Goal: Communication & Community: Answer question/provide support

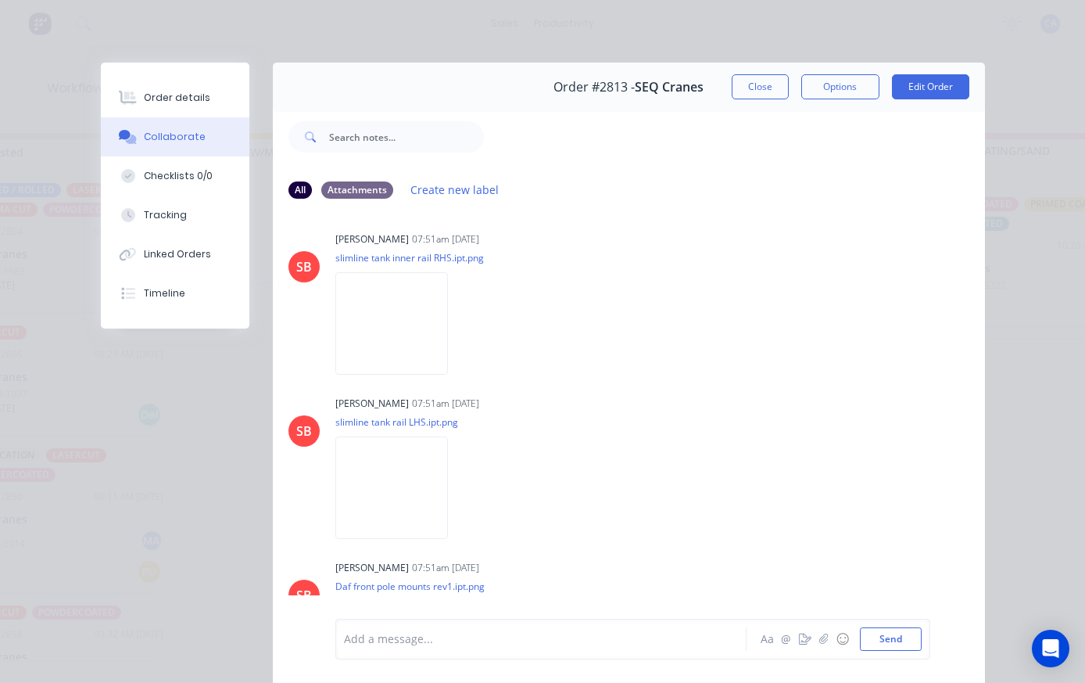
scroll to position [2021, 0]
click at [761, 81] on button "Close" at bounding box center [760, 86] width 57 height 25
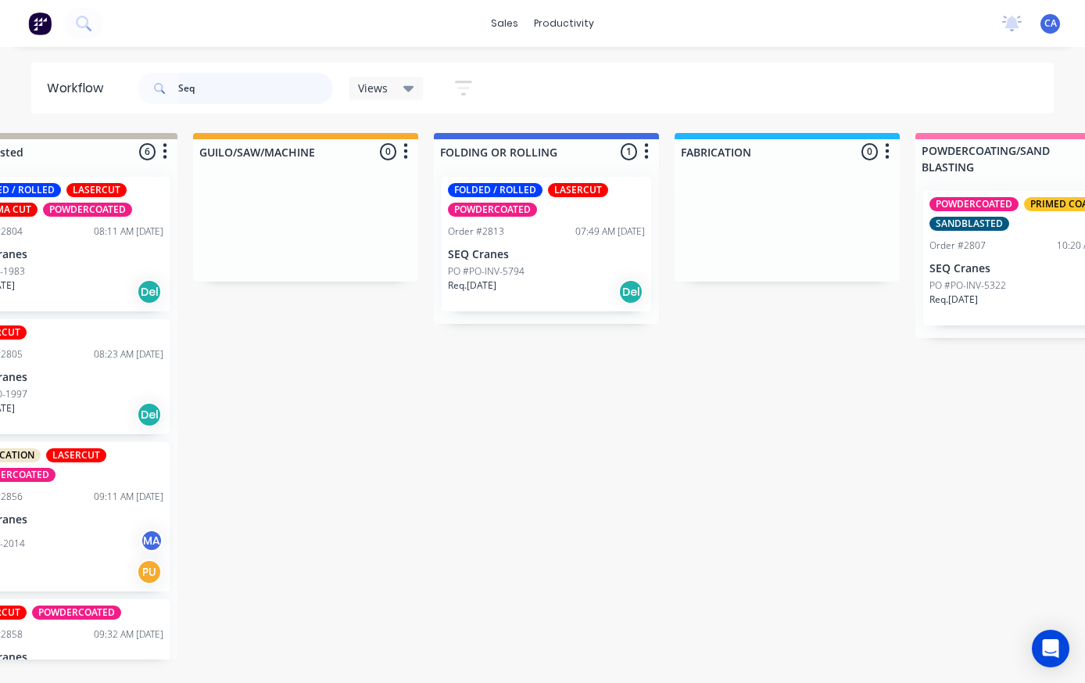
scroll to position [6, 562]
click at [217, 95] on input "Seq" at bounding box center [255, 88] width 155 height 31
type input "S"
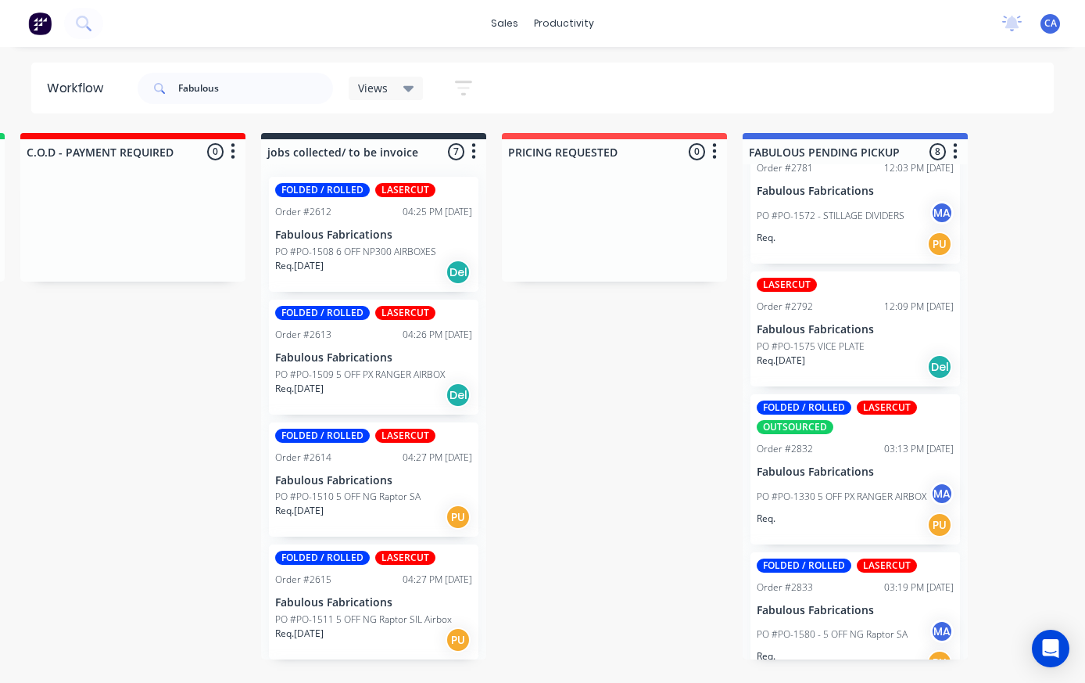
scroll to position [0, 0]
click at [317, 228] on p "Fabulous Fabrications" at bounding box center [373, 234] width 197 height 13
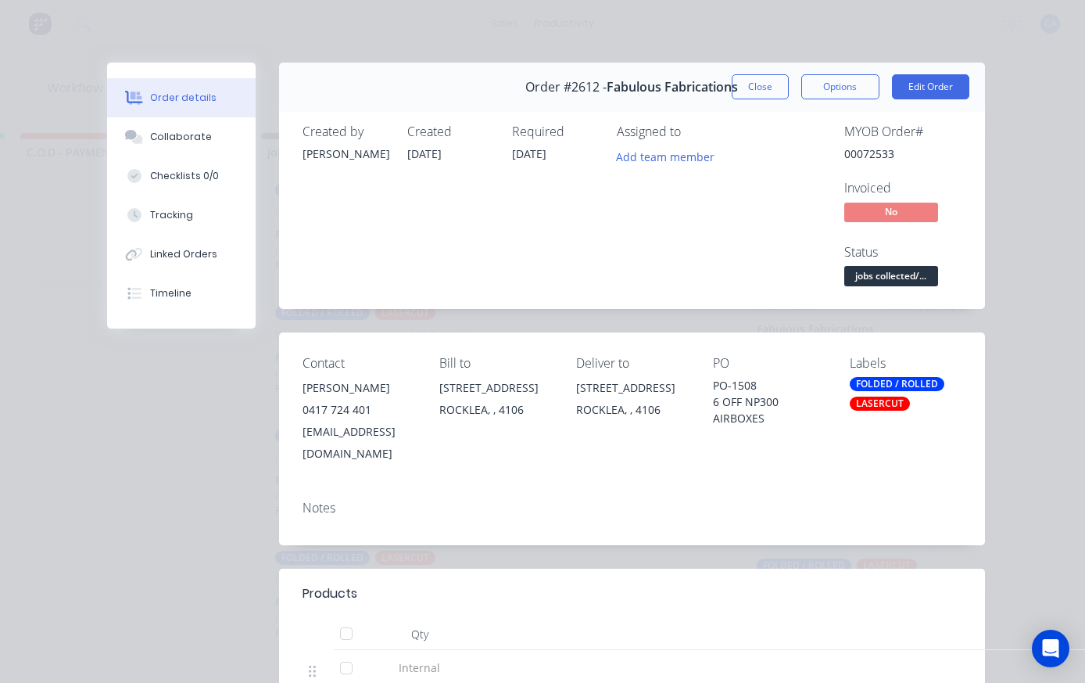
click at [752, 78] on button "Close" at bounding box center [760, 86] width 57 height 25
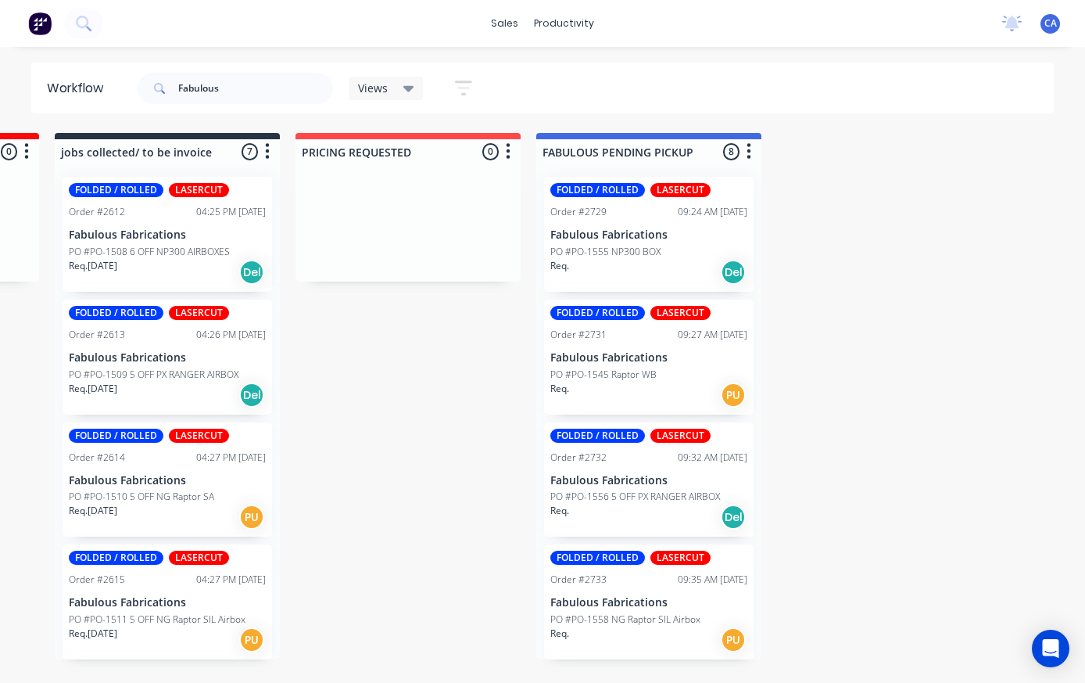
click at [605, 245] on p "PO #PO-1555 NP300 BOX" at bounding box center [605, 252] width 110 height 14
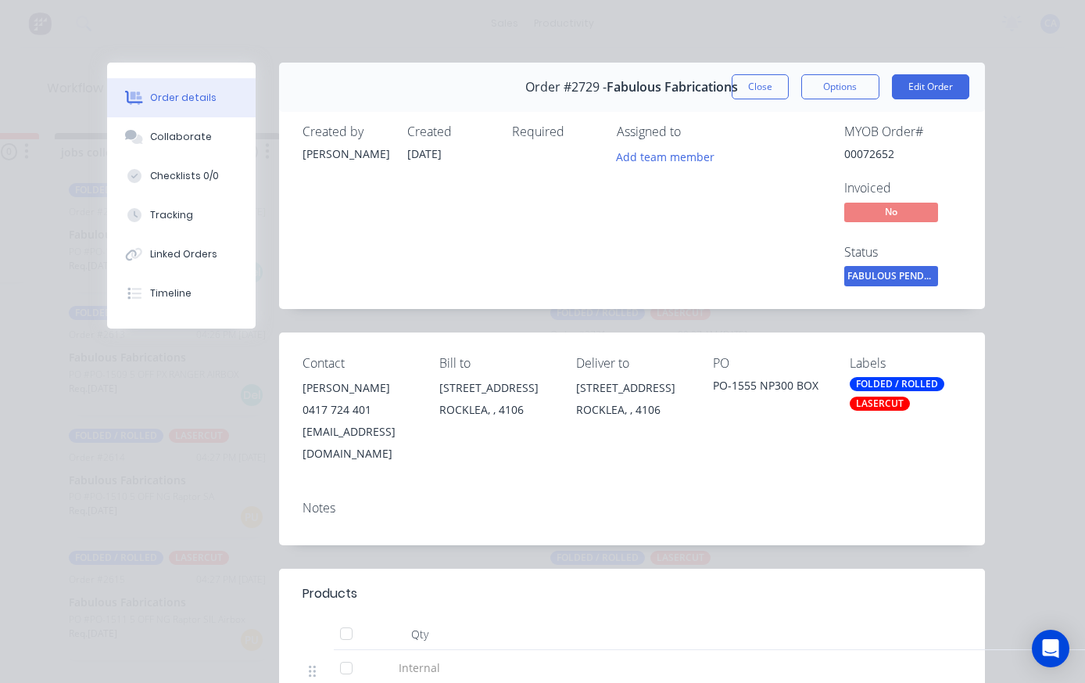
click at [765, 83] on button "Close" at bounding box center [760, 86] width 57 height 25
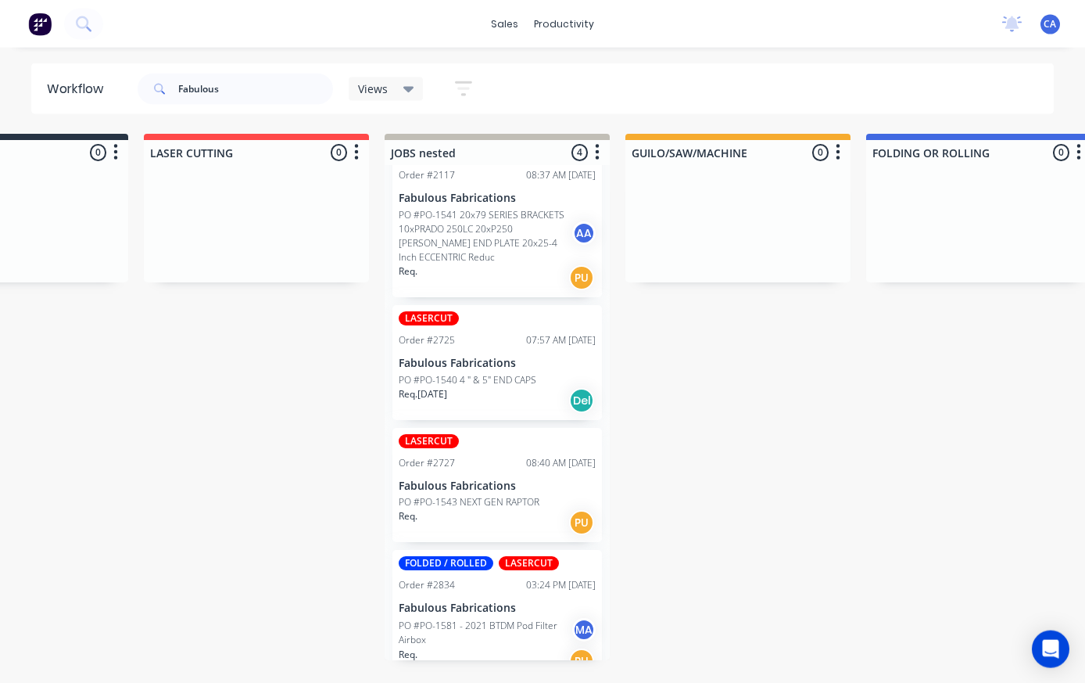
scroll to position [6, 131]
click at [451, 478] on p "Fabulous Fabrications" at bounding box center [496, 484] width 197 height 13
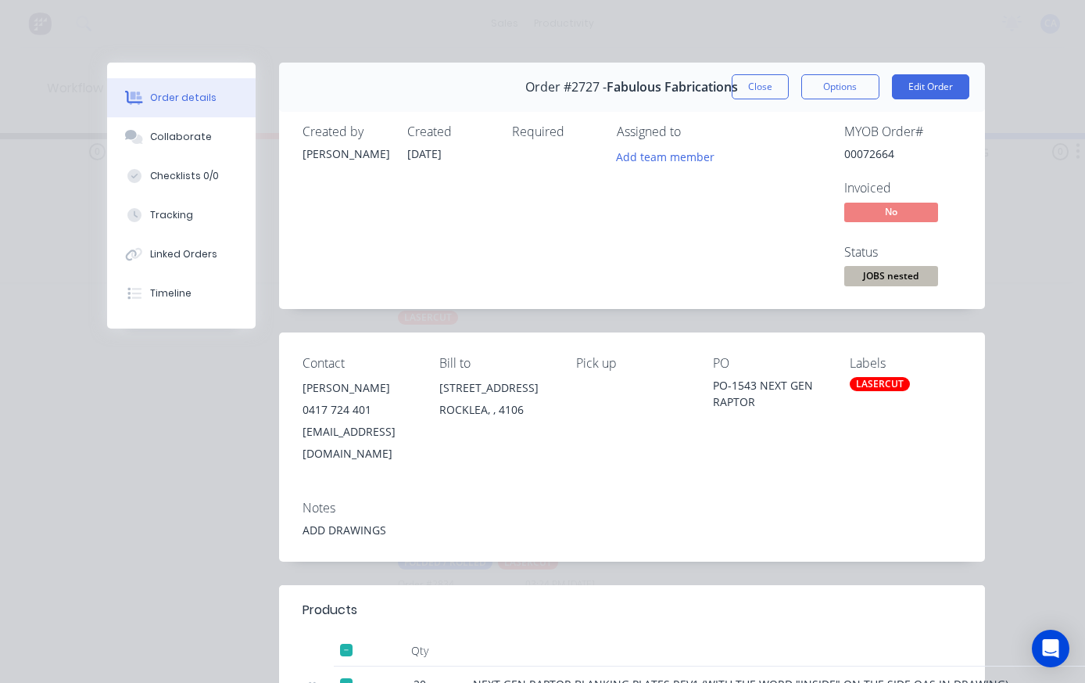
scroll to position [0, 0]
click at [756, 76] on button "Close" at bounding box center [760, 86] width 57 height 25
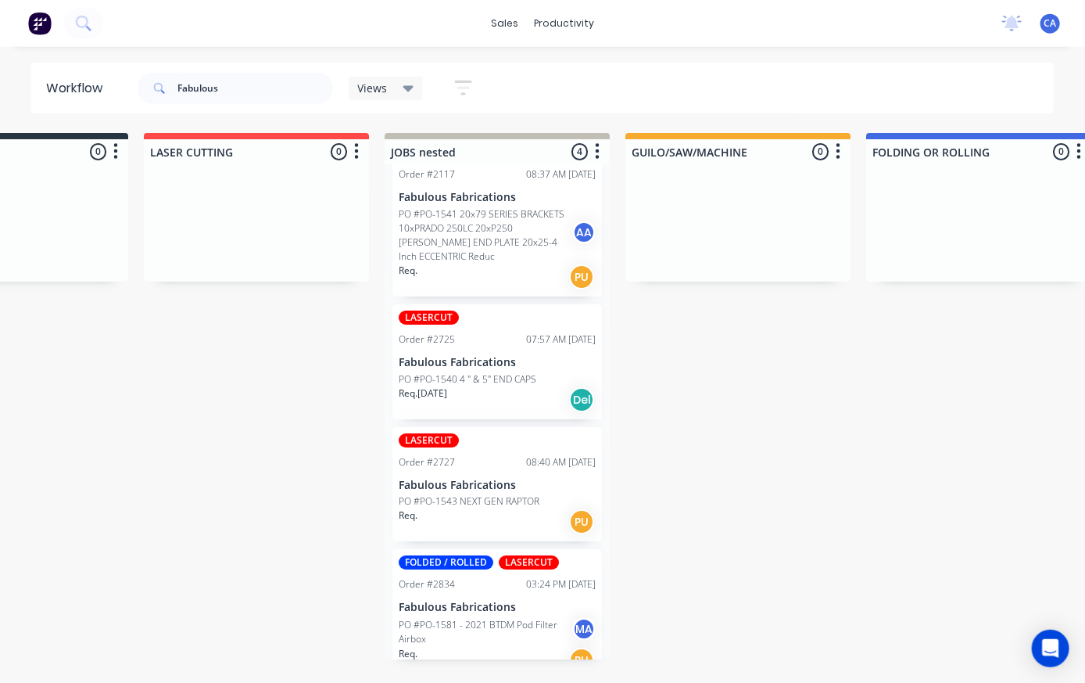
scroll to position [3, 131]
click at [243, 95] on input "Fabulous" at bounding box center [255, 88] width 155 height 31
type input "F"
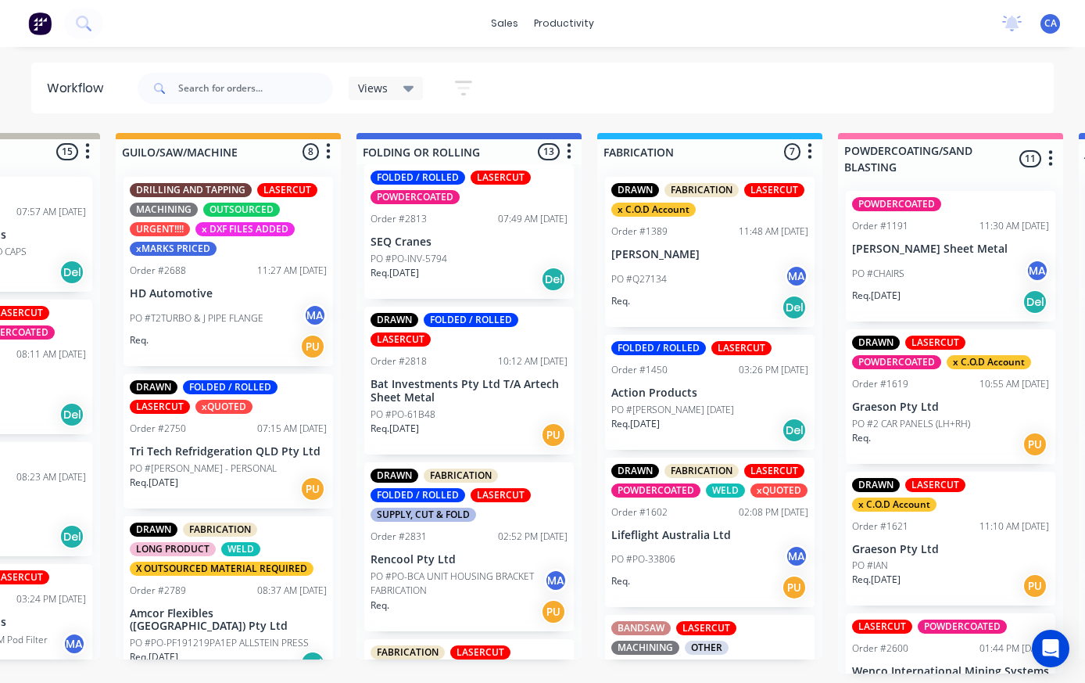
scroll to position [1353, 0]
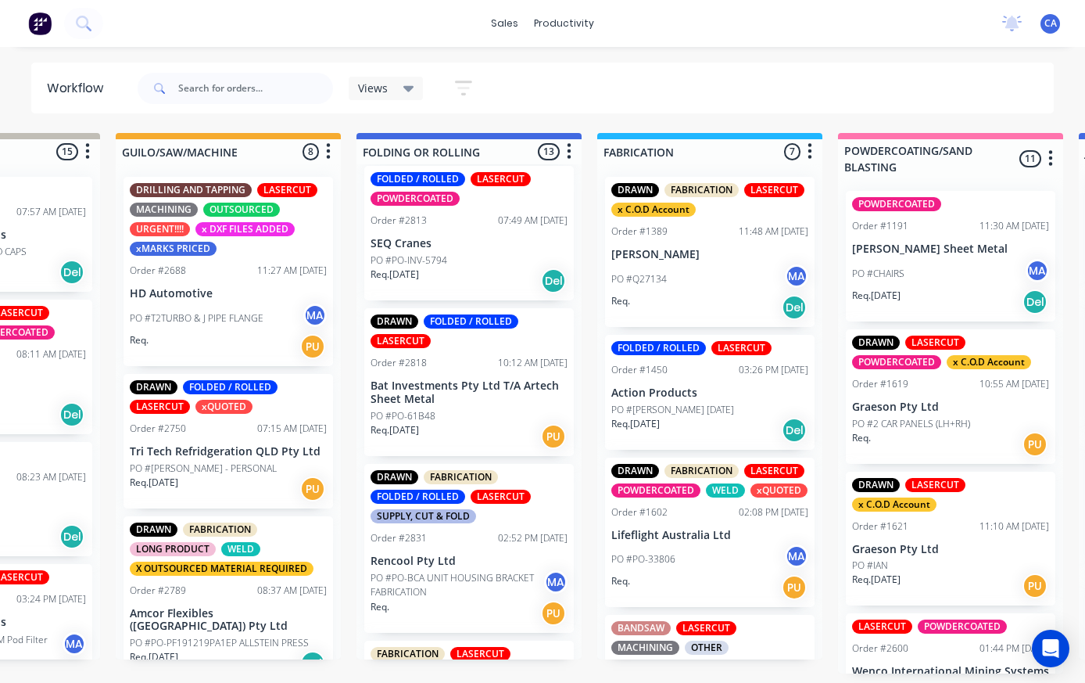
click at [475, 561] on div "DRAWN FABRICATION FOLDED / ROLLED LASERCUT SUPPLY, CUT & FOLD Order #2831 02:52…" at bounding box center [469, 549] width 210 height 170
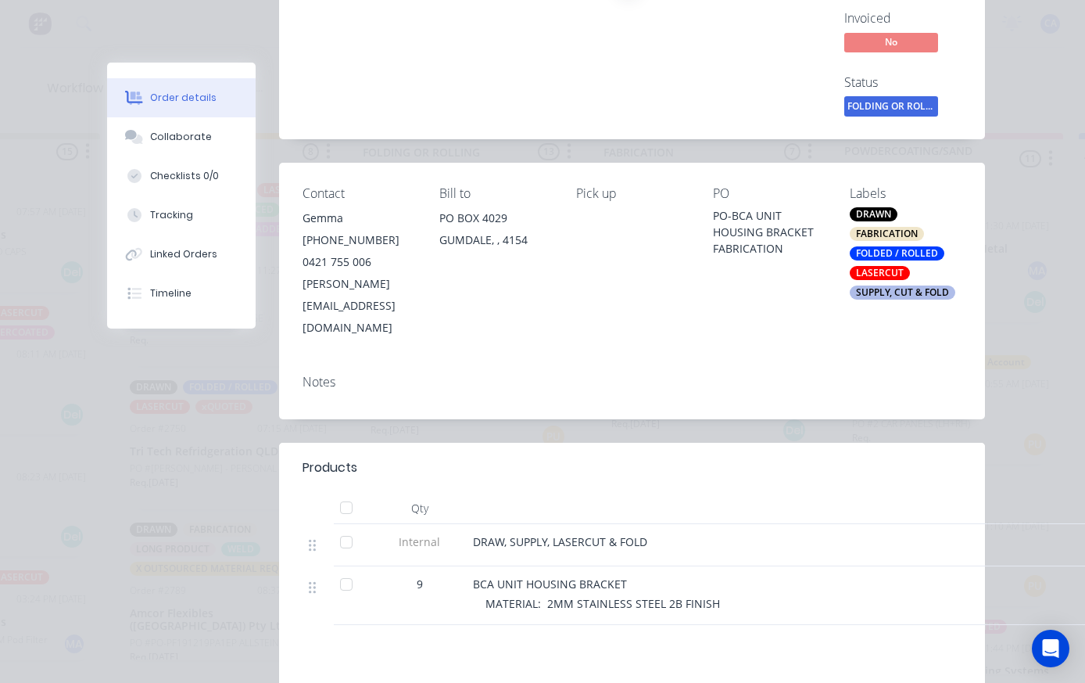
scroll to position [169, 0]
click at [219, 142] on button "Collaborate" at bounding box center [181, 136] width 149 height 39
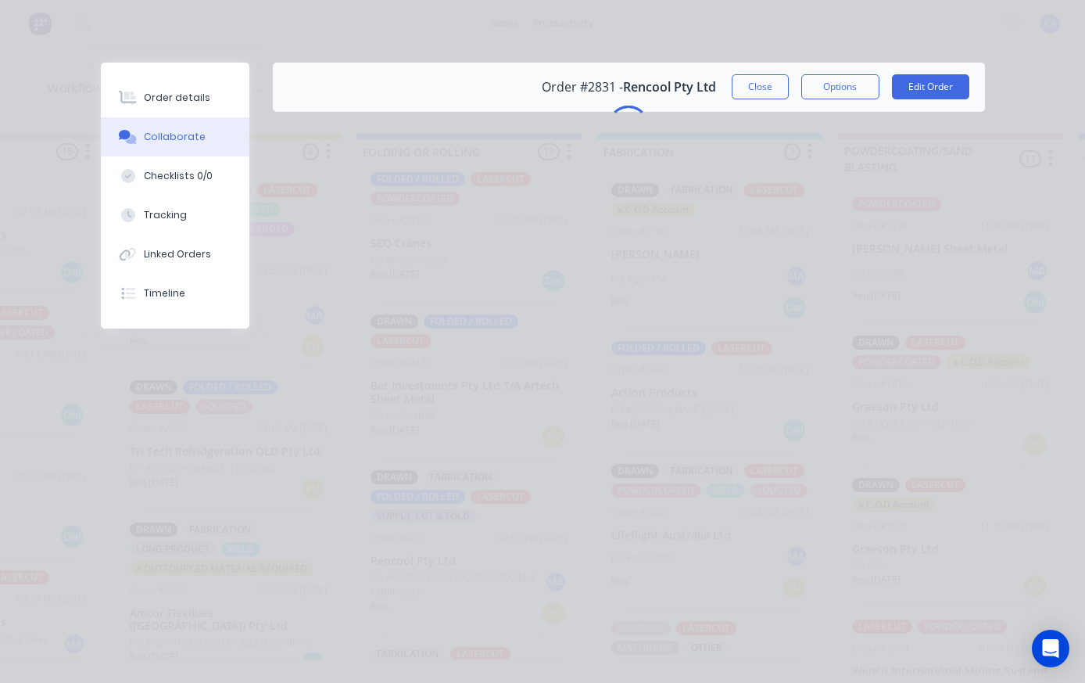
scroll to position [0, 0]
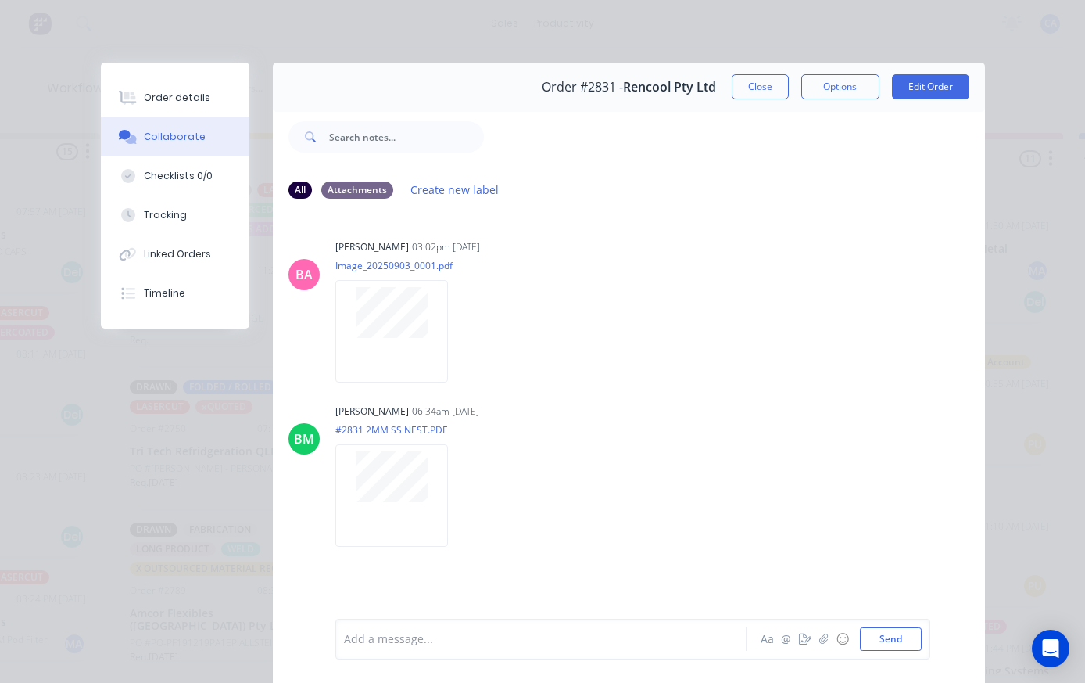
click at [810, 647] on button "button" at bounding box center [805, 638] width 19 height 19
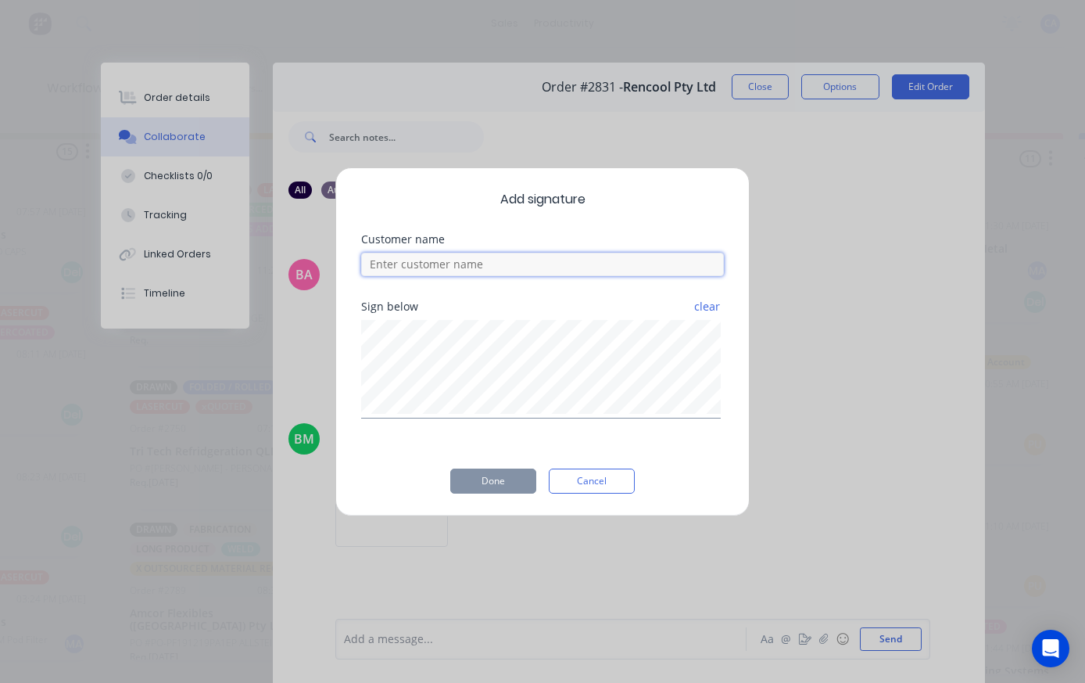
click at [550, 261] on input at bounding box center [542, 264] width 363 height 23
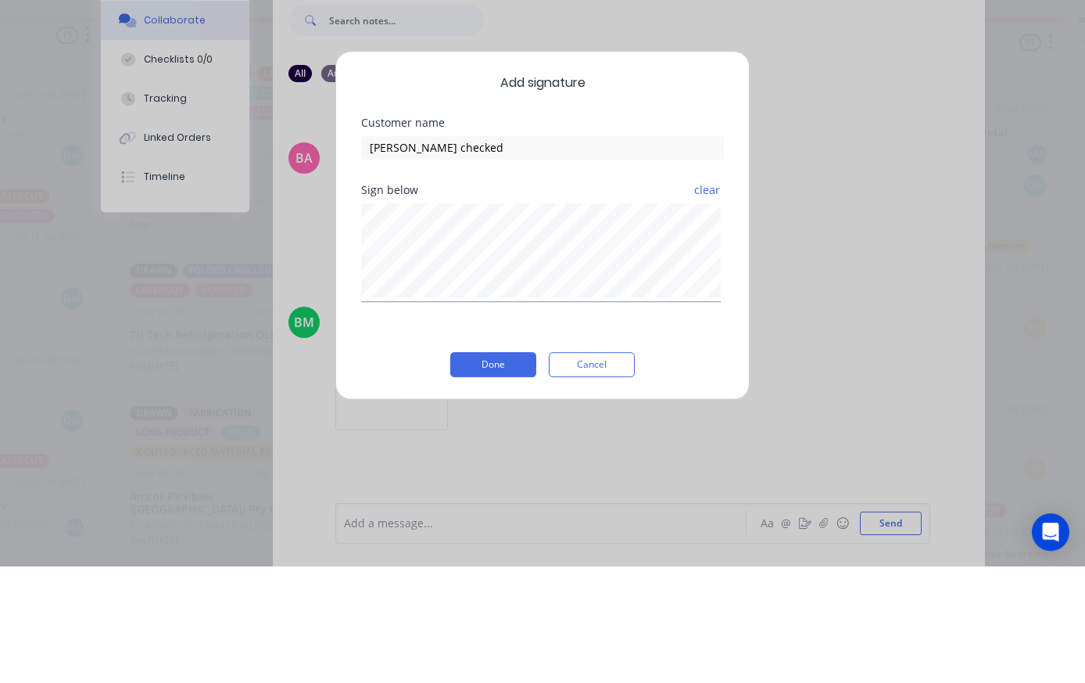
scroll to position [20, 640]
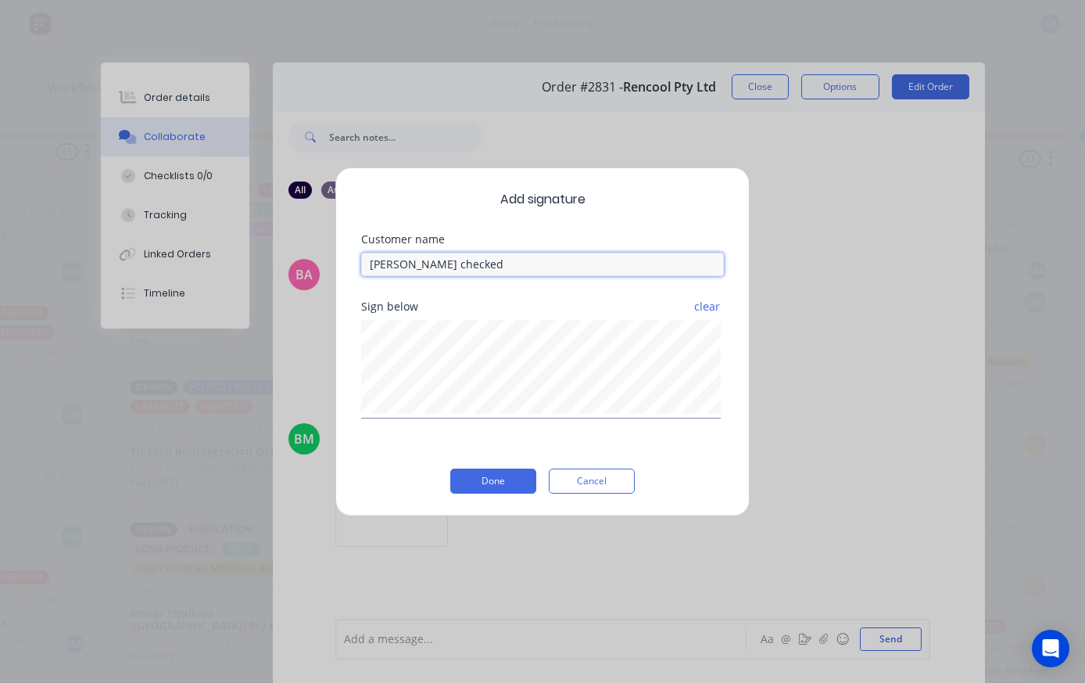
type input "[PERSON_NAME] checked"
click at [518, 464] on div "Add signature Customer name [PERSON_NAME] checked Sign below clear Done Cancel" at bounding box center [542, 341] width 414 height 349
click at [485, 491] on button "Done" at bounding box center [493, 480] width 86 height 25
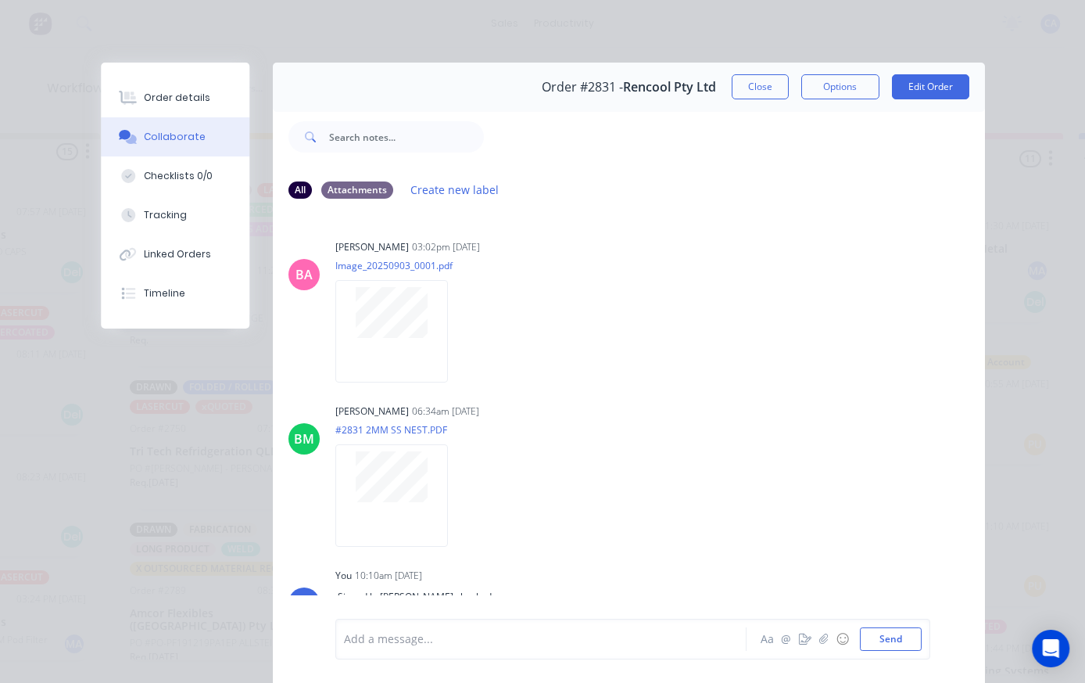
scroll to position [0, 640]
click at [385, 634] on div at bounding box center [545, 639] width 401 height 16
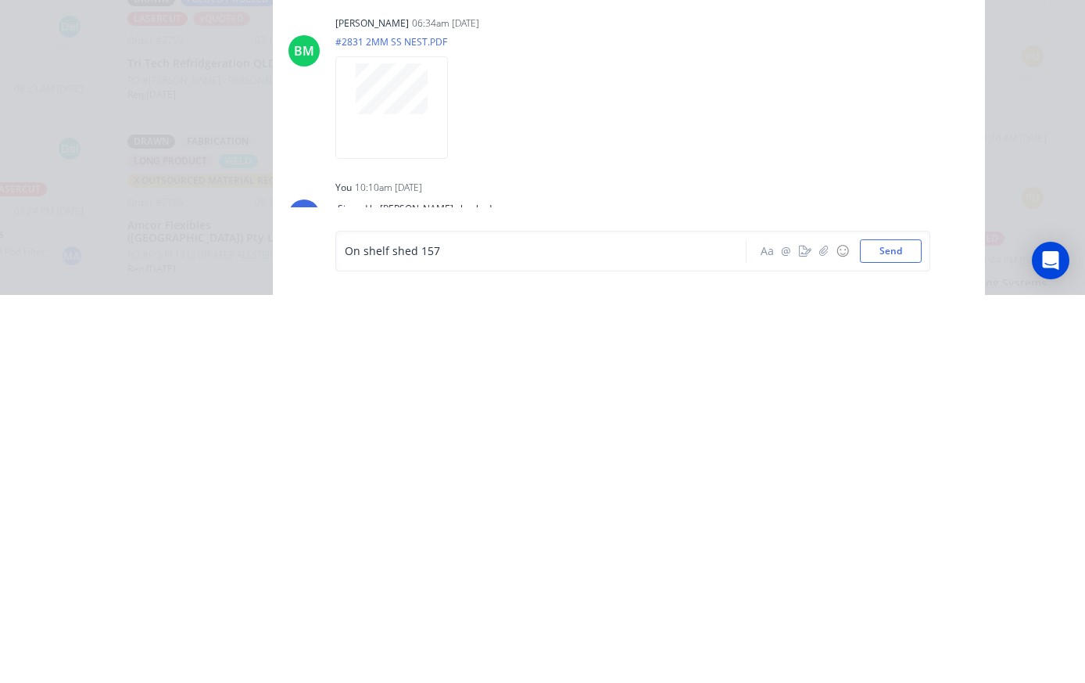
click at [900, 627] on button "Send" at bounding box center [891, 638] width 62 height 23
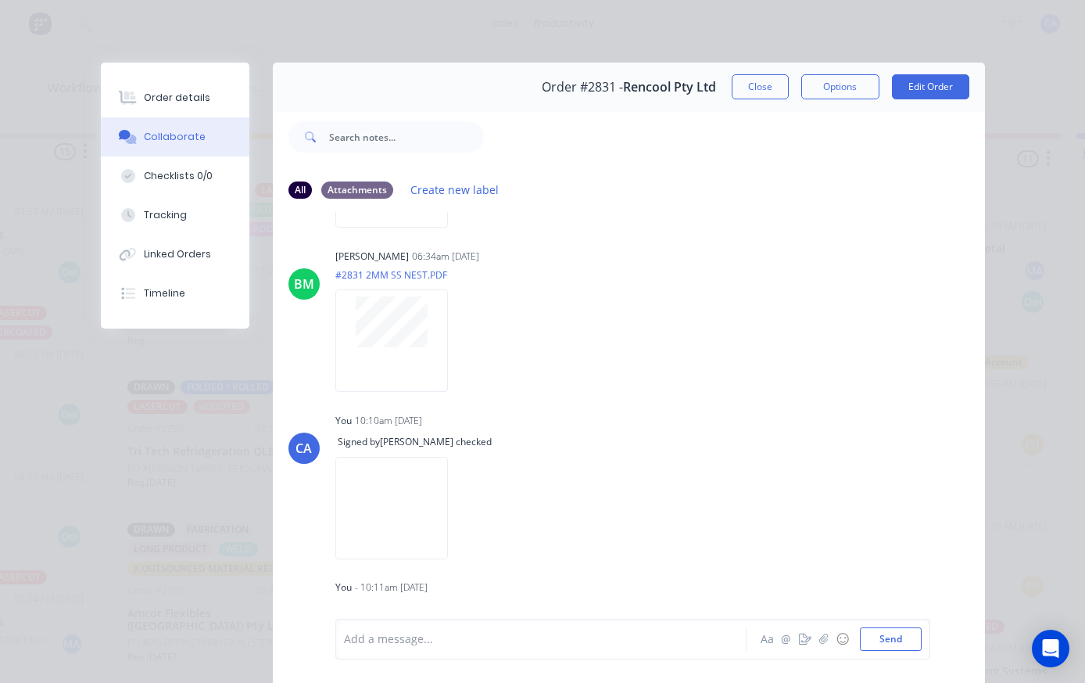
scroll to position [154, 0]
click at [826, 643] on icon "button" at bounding box center [823, 638] width 9 height 11
click at [889, 630] on button "Send" at bounding box center [891, 638] width 62 height 23
